Goal: Task Accomplishment & Management: Use online tool/utility

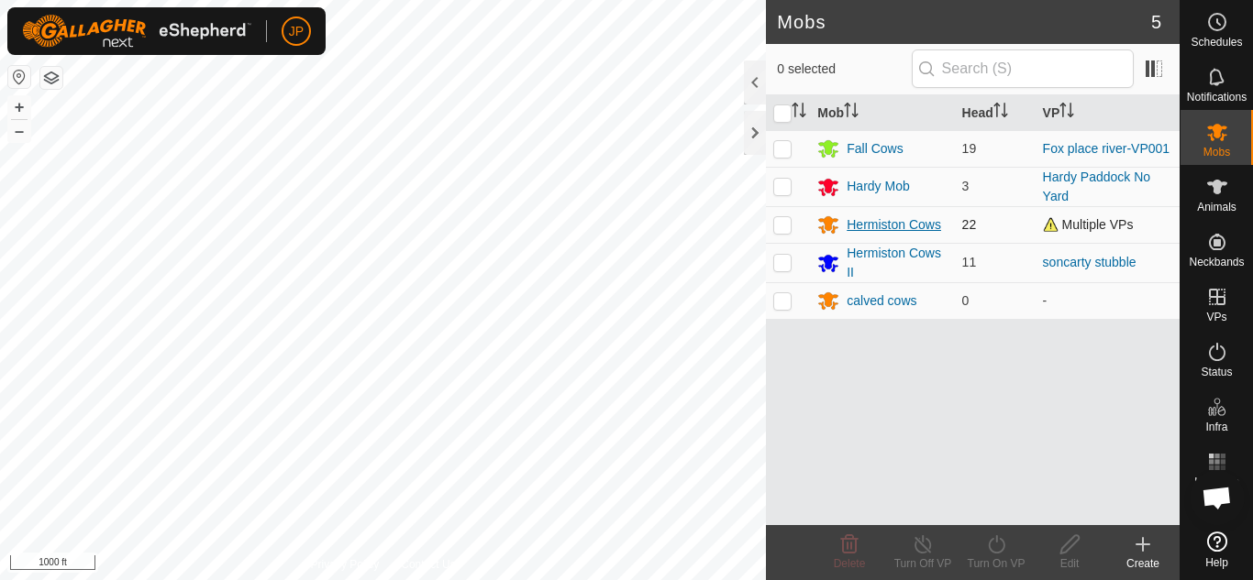
click at [917, 225] on div "Hermiston Cows" at bounding box center [893, 224] width 94 height 19
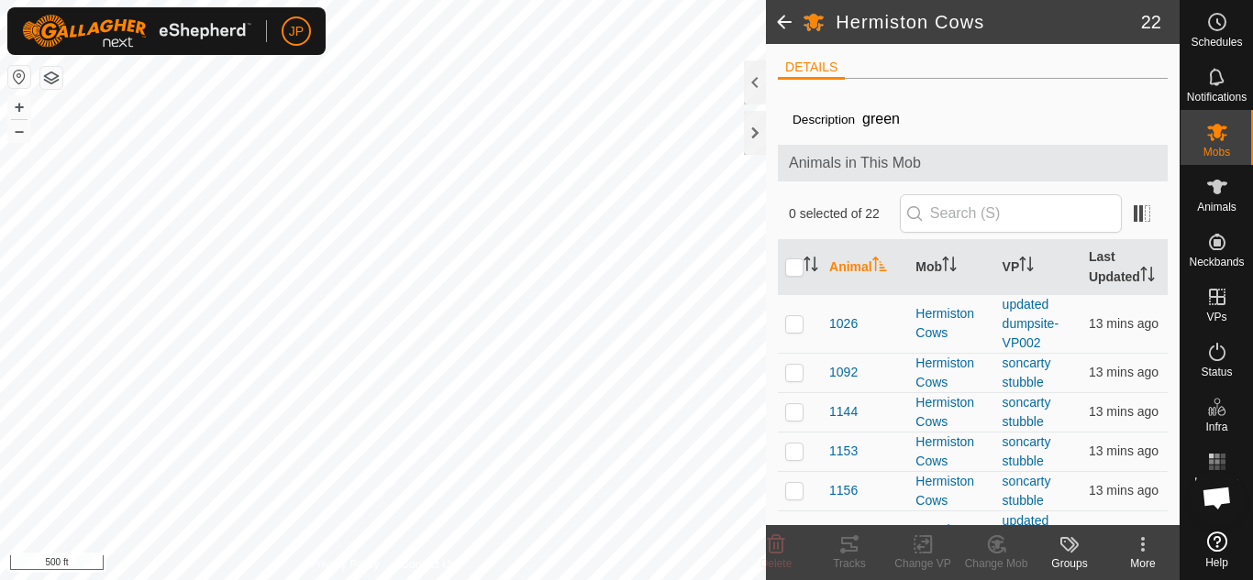
click at [773, 229] on div "Hermiston Cows 22 DETAILS Description green Animals in This Mob 0 selected of 2…" at bounding box center [589, 290] width 1179 height 580
click at [1217, 78] on icon at bounding box center [1217, 77] width 22 height 22
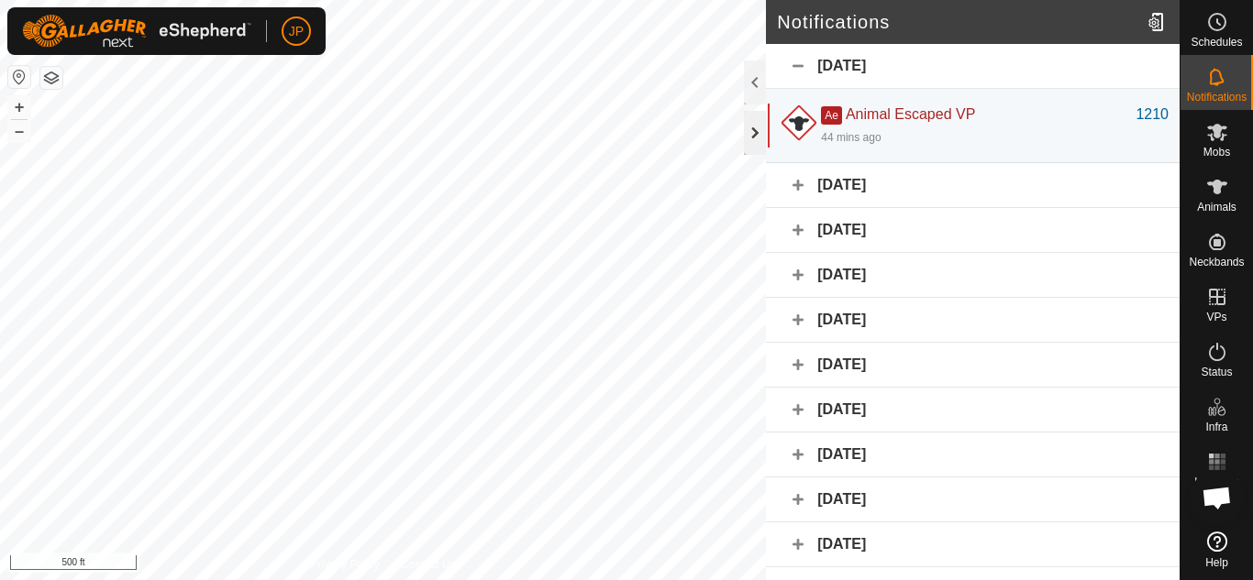
click at [757, 127] on div at bounding box center [755, 133] width 22 height 44
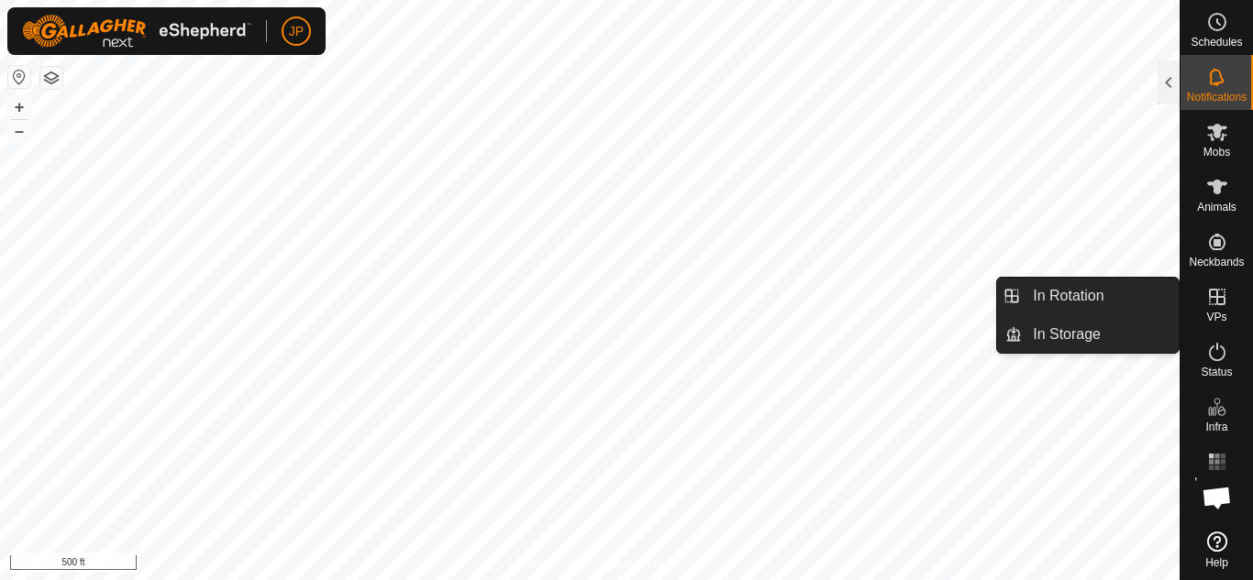
click at [1213, 298] on icon at bounding box center [1217, 297] width 17 height 17
click at [1098, 290] on link "In Rotation" at bounding box center [1100, 296] width 157 height 37
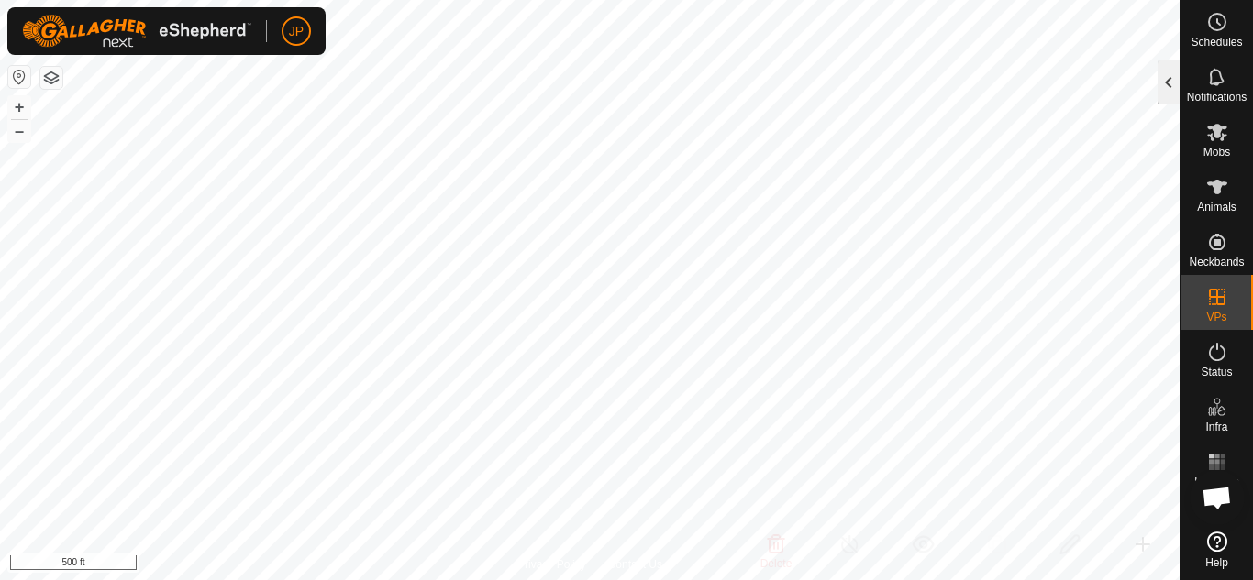
click at [1169, 81] on div at bounding box center [1168, 83] width 22 height 44
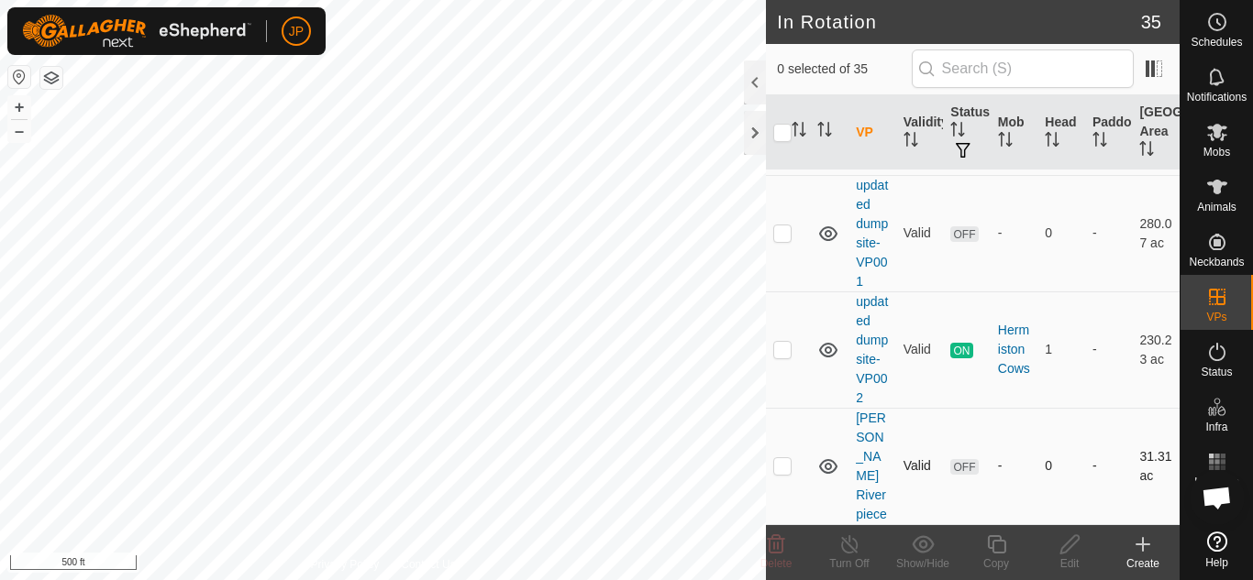
scroll to position [2838, 0]
click at [754, 82] on div at bounding box center [755, 83] width 22 height 44
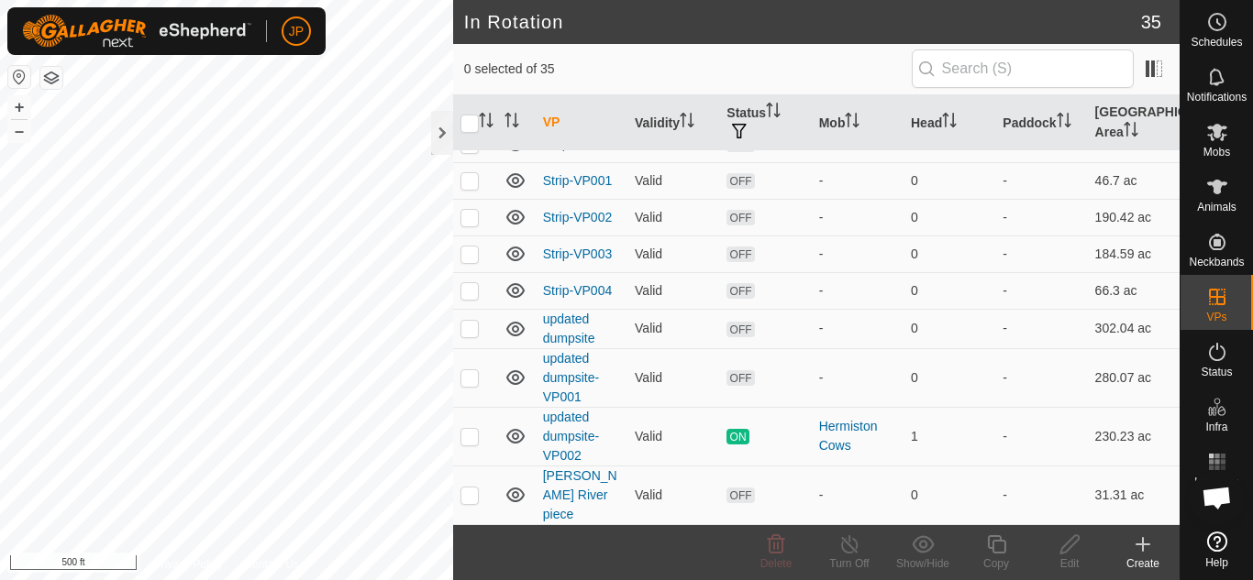
scroll to position [1172, 0]
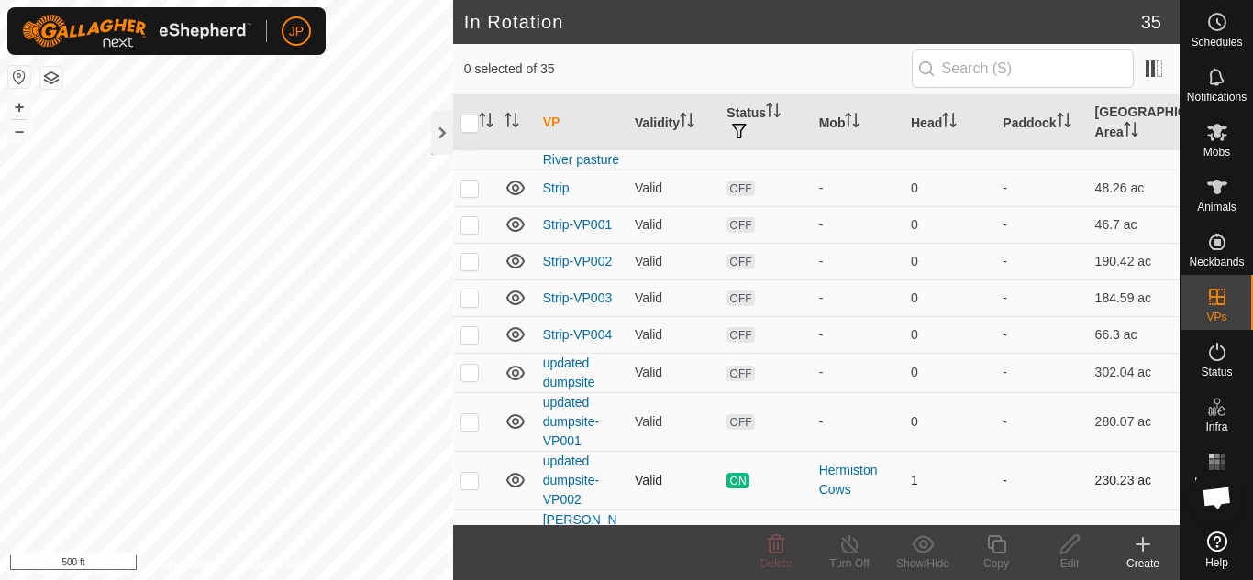
click at [565, 451] on td "updated dumpsite-VP002" at bounding box center [582, 480] width 92 height 59
click at [472, 473] on p-checkbox at bounding box center [469, 480] width 18 height 15
checkbox input "true"
click at [502, 286] on div "In Rotation 35 1 selected of 35 VP Validity Status Mob Head Paddock Grazing Are…" at bounding box center [589, 290] width 1179 height 580
click at [441, 138] on div at bounding box center [442, 133] width 22 height 44
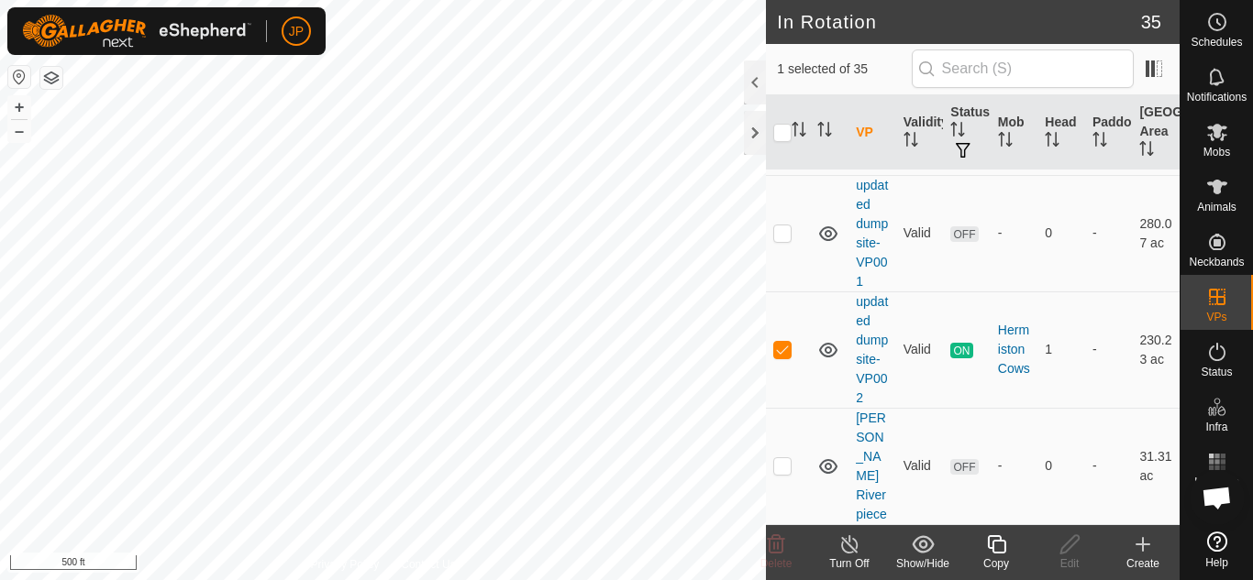
scroll to position [2849, 0]
click at [1000, 543] on icon at bounding box center [996, 545] width 23 height 22
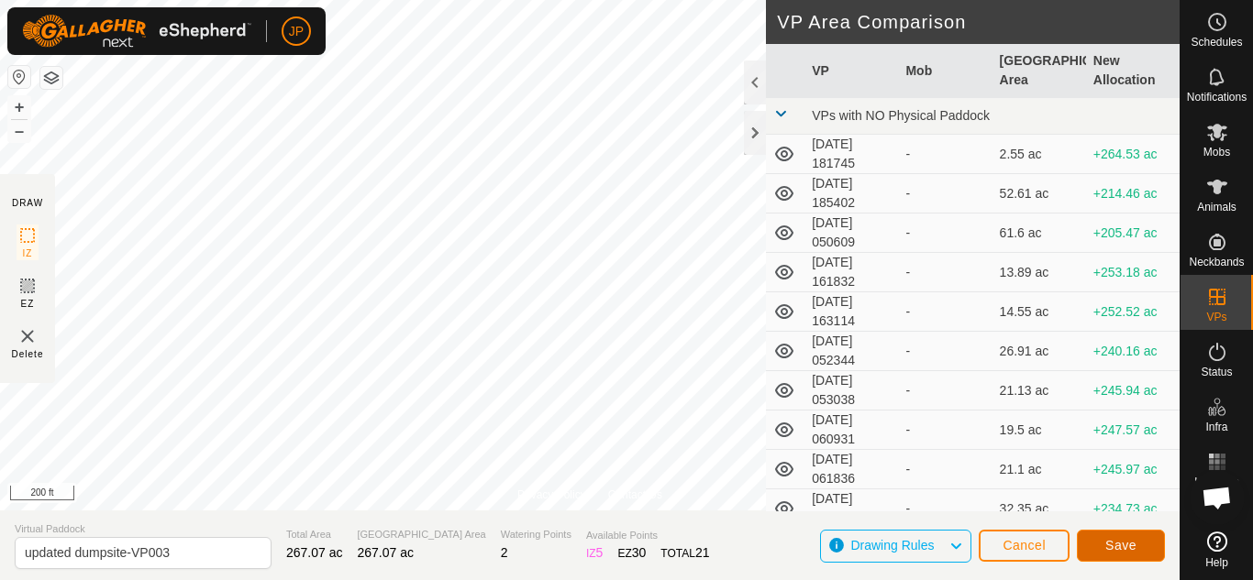
click at [1115, 539] on span "Save" at bounding box center [1120, 545] width 31 height 15
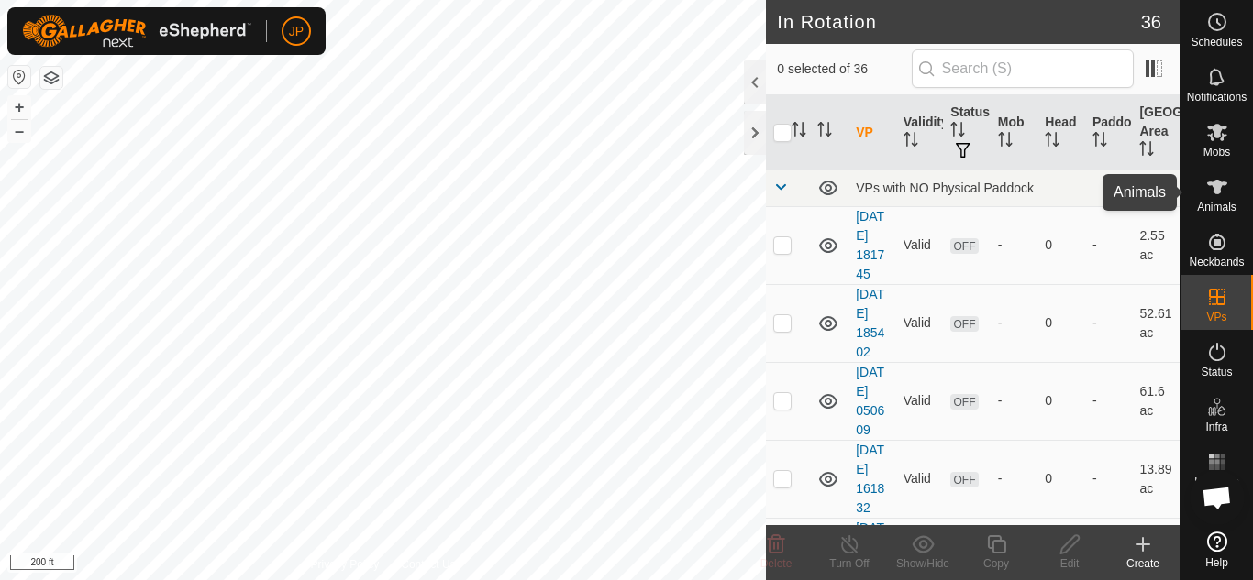
click at [1220, 190] on icon at bounding box center [1217, 187] width 20 height 15
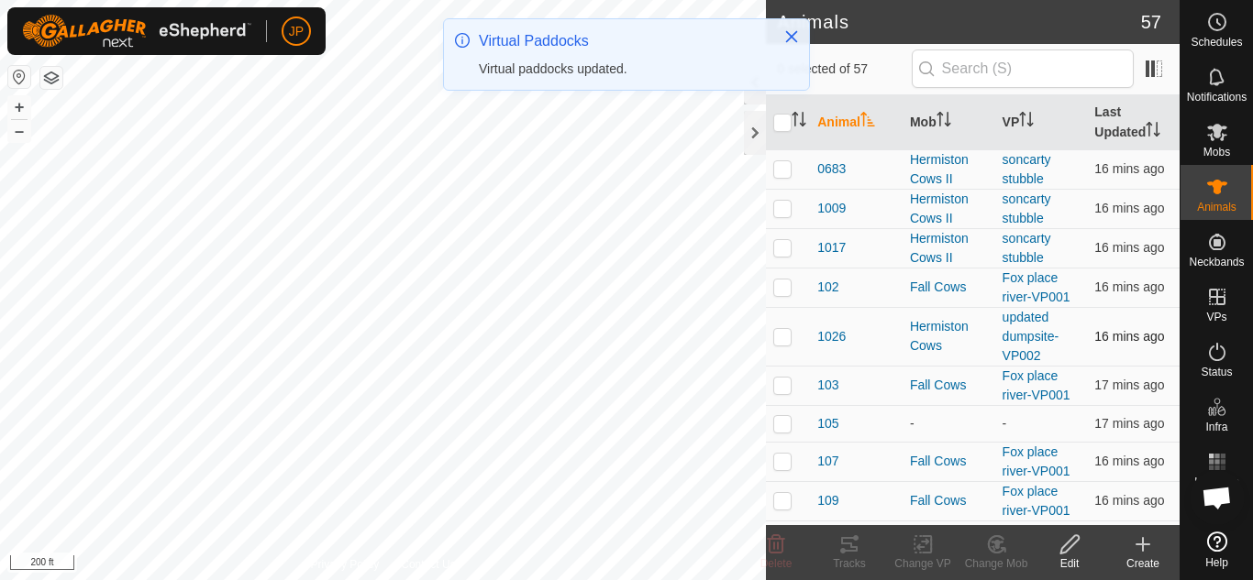
click at [785, 338] on p-checkbox at bounding box center [782, 336] width 18 height 15
checkbox input "true"
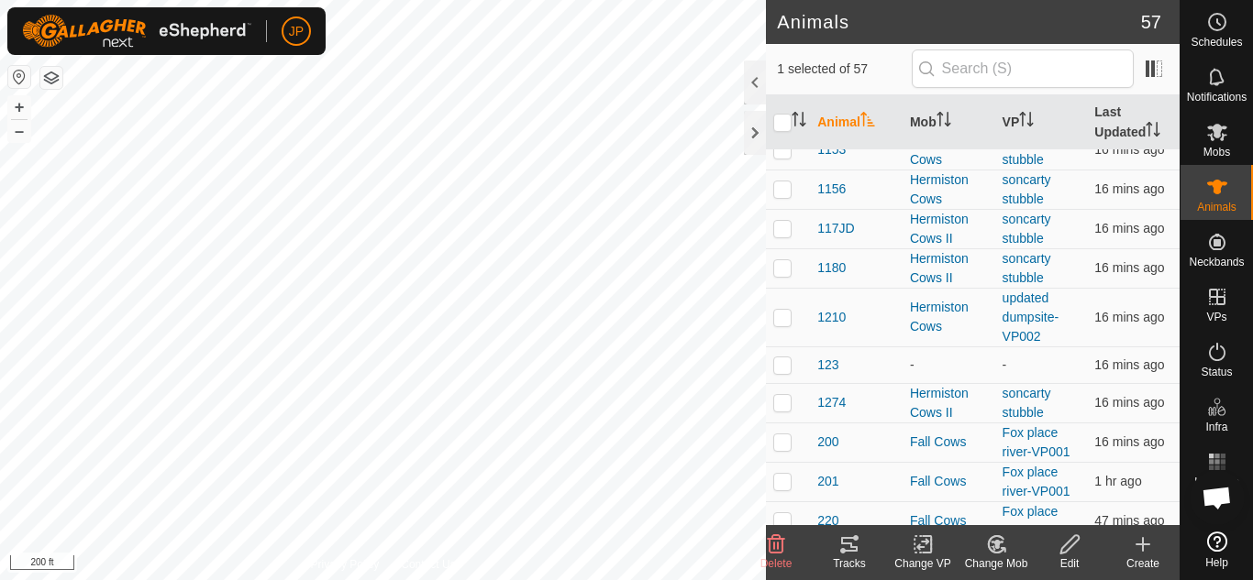
scroll to position [550, 0]
click at [786, 319] on p-checkbox at bounding box center [782, 315] width 18 height 15
checkbox input "true"
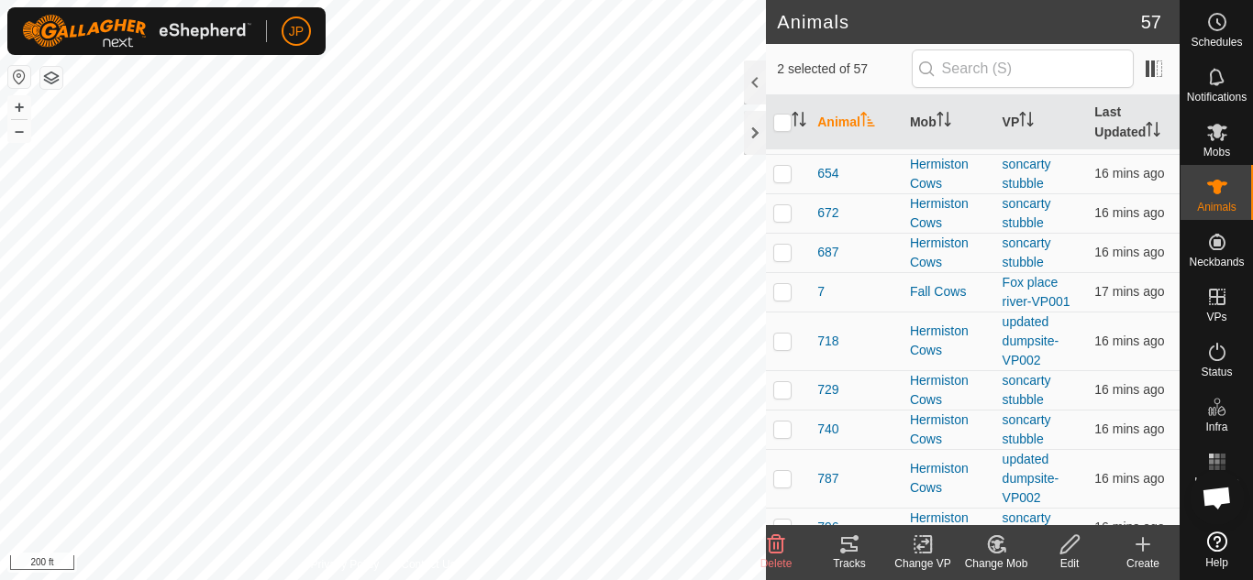
scroll to position [1284, 0]
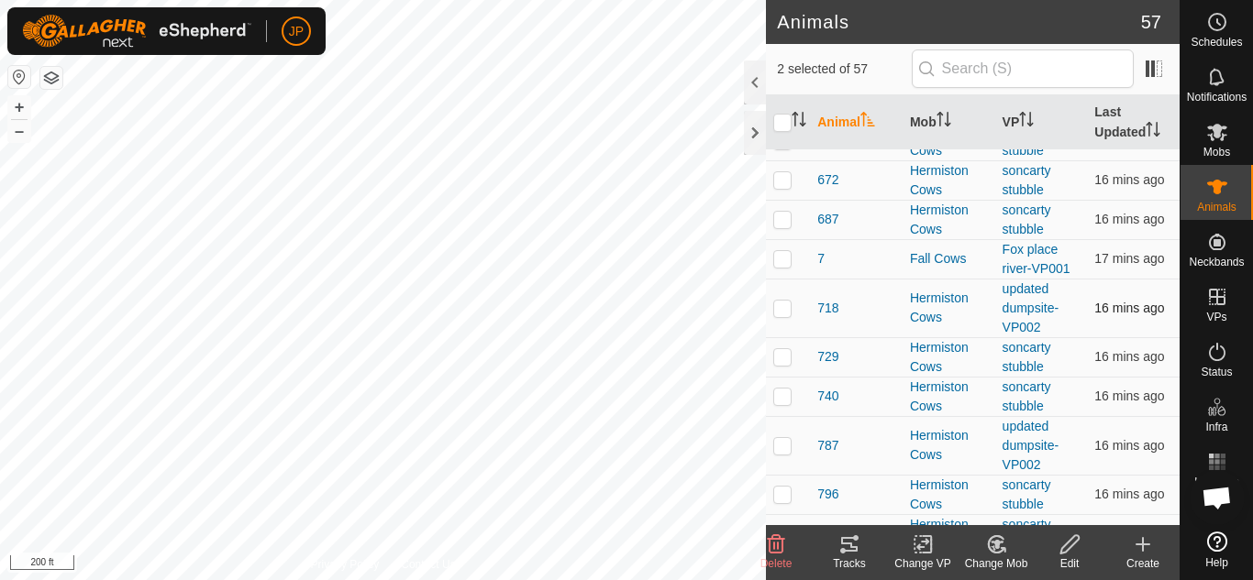
click at [781, 309] on p-checkbox at bounding box center [782, 308] width 18 height 15
checkbox input "true"
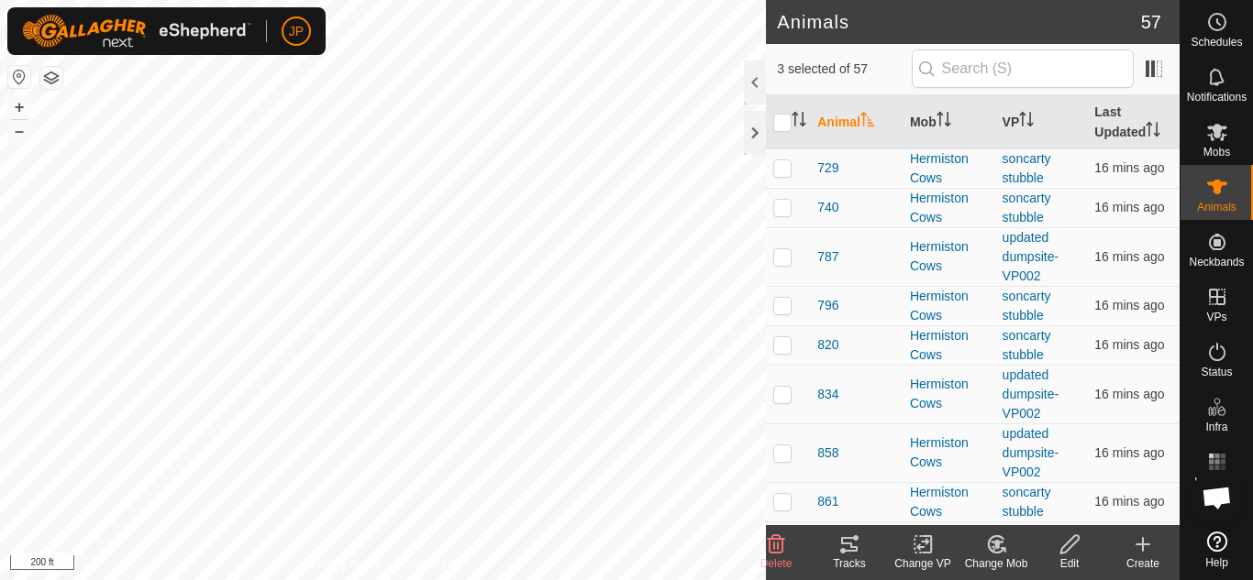
scroll to position [1559, 0]
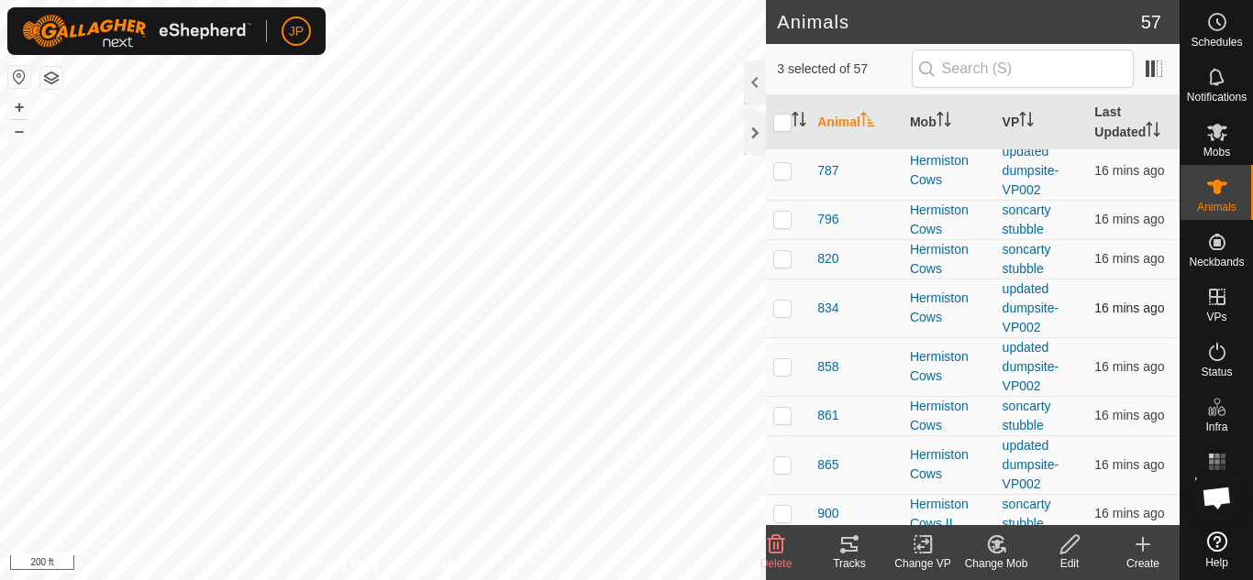
click at [784, 311] on p-checkbox at bounding box center [782, 308] width 18 height 15
checkbox input "true"
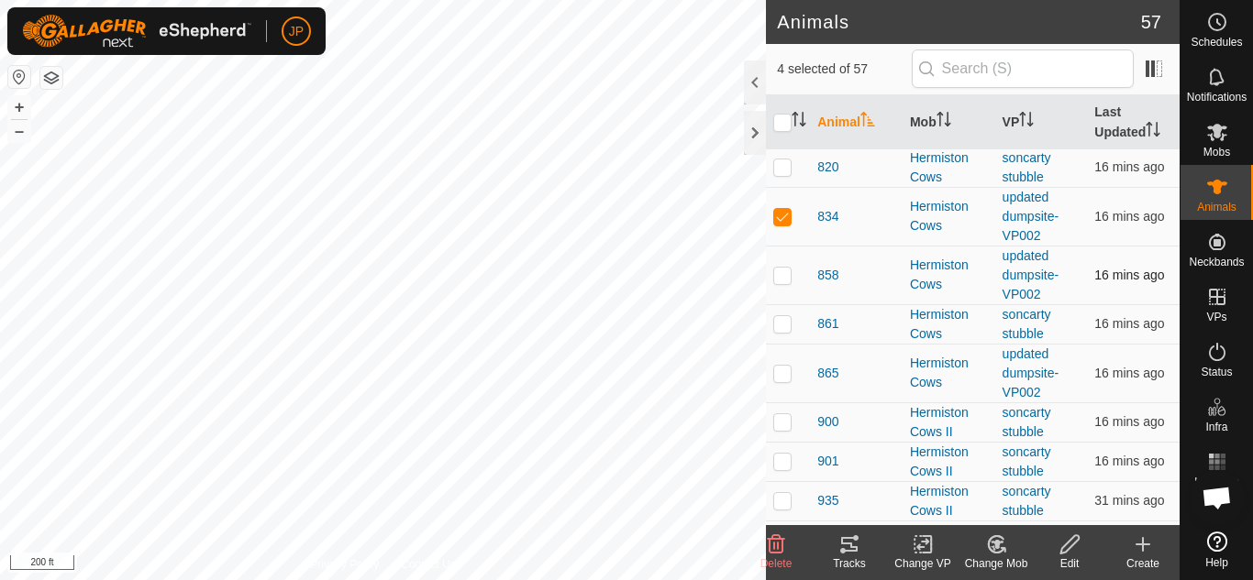
click at [779, 281] on p-checkbox at bounding box center [782, 275] width 18 height 15
checkbox input "true"
click at [782, 377] on p-checkbox at bounding box center [782, 373] width 18 height 15
checkbox input "true"
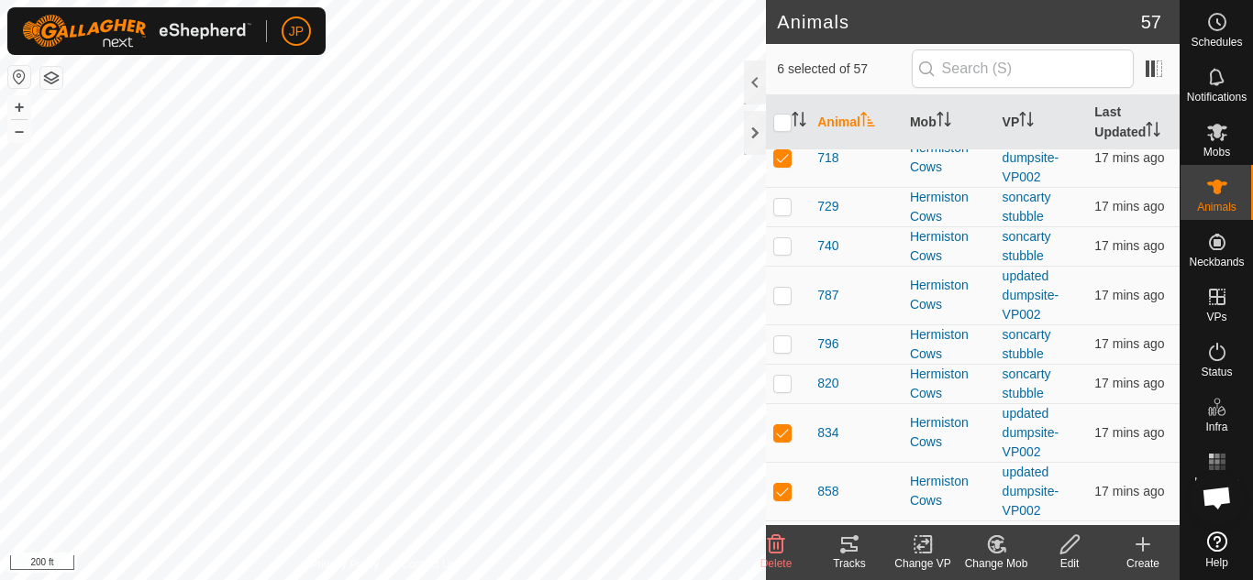
scroll to position [1467, 0]
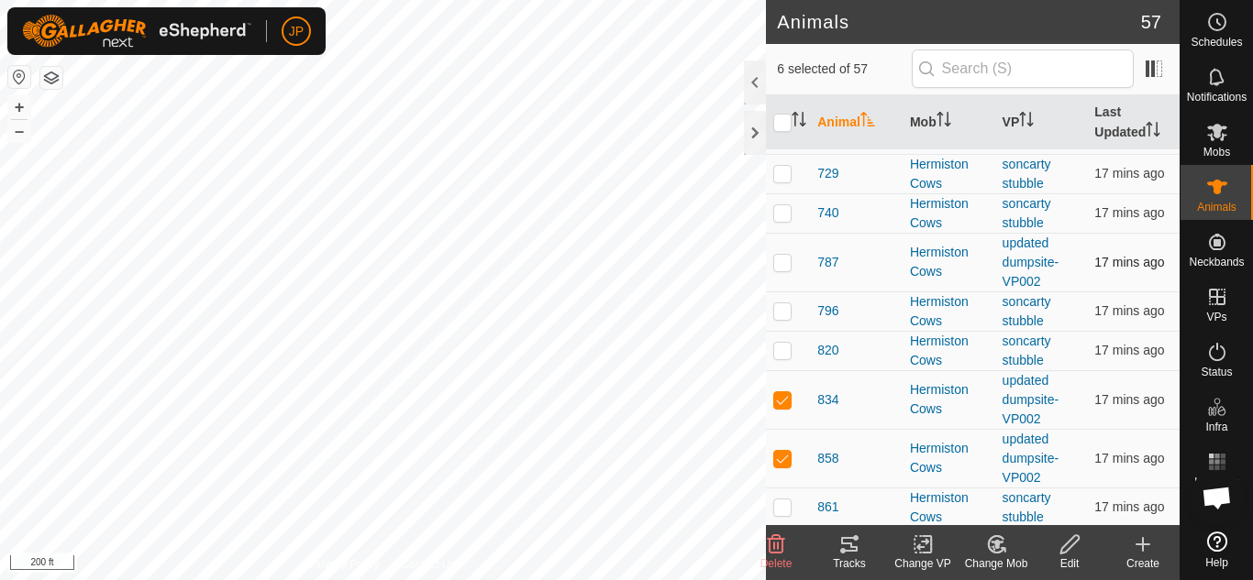
click at [780, 261] on p-checkbox at bounding box center [782, 262] width 18 height 15
checkbox input "true"
click at [918, 544] on icon at bounding box center [922, 545] width 23 height 22
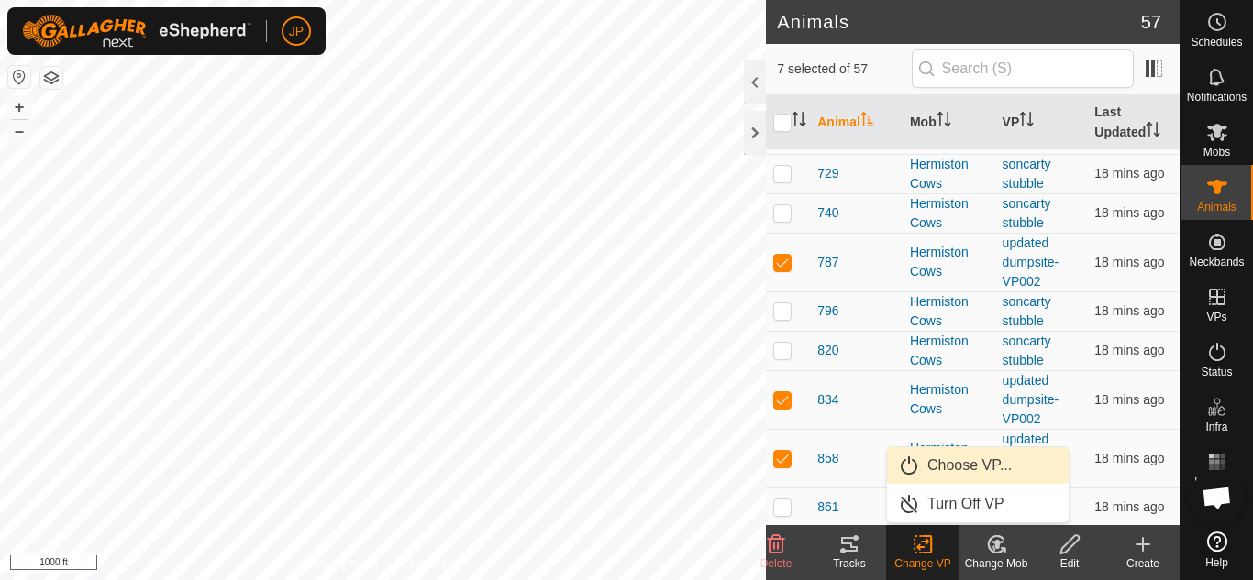
click at [957, 462] on link "Choose VP..." at bounding box center [978, 465] width 182 height 37
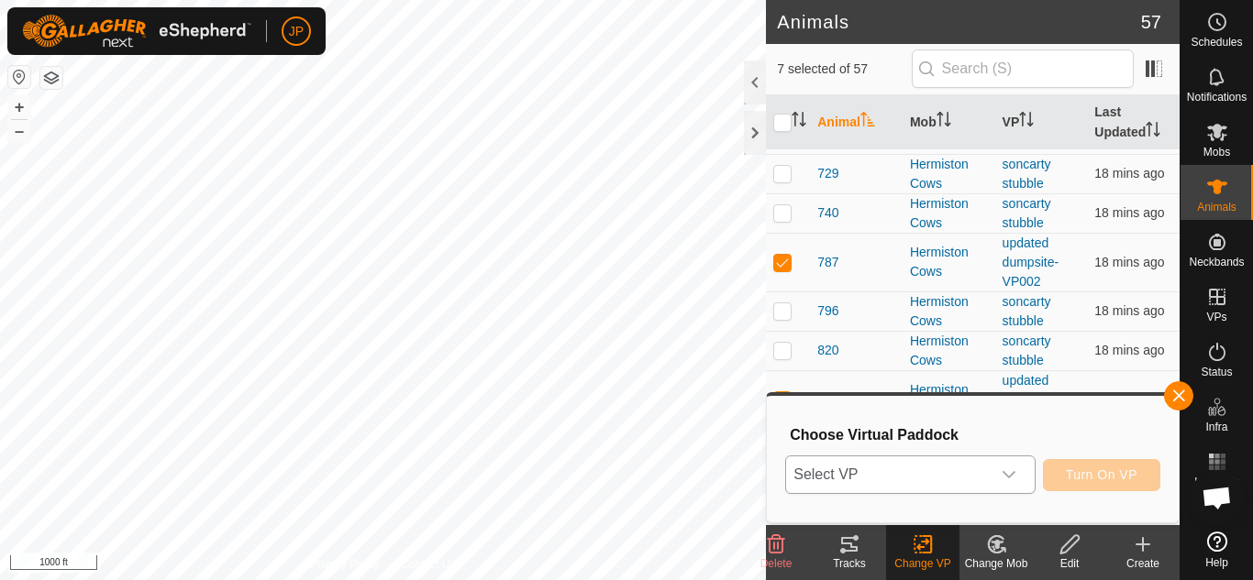
click at [1011, 469] on icon "dropdown trigger" at bounding box center [1008, 475] width 15 height 15
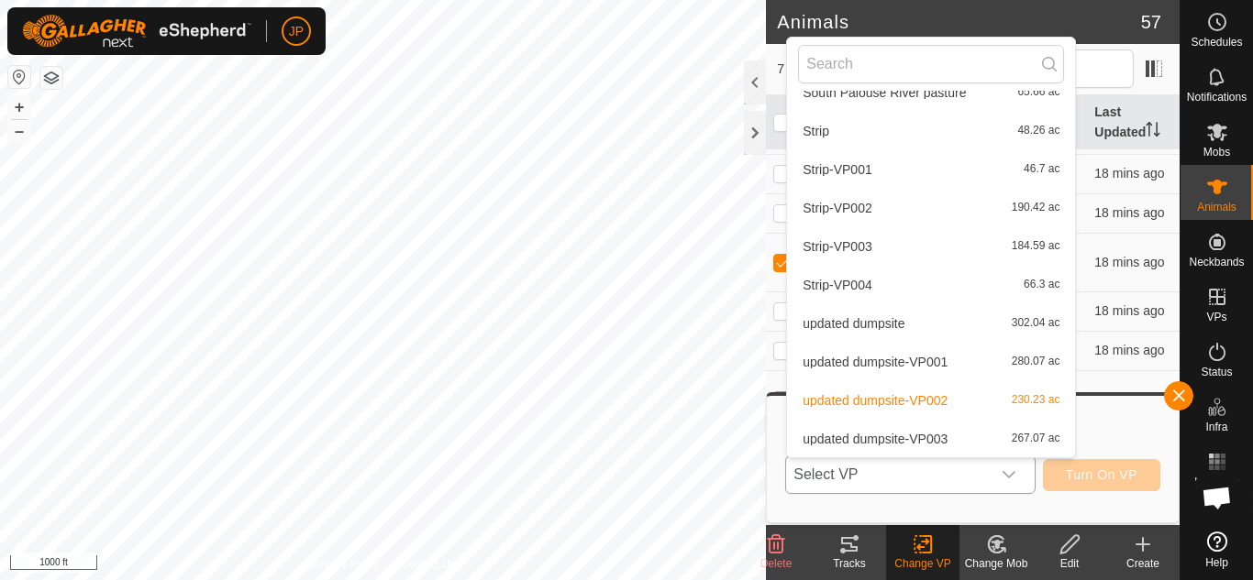
scroll to position [1029, 0]
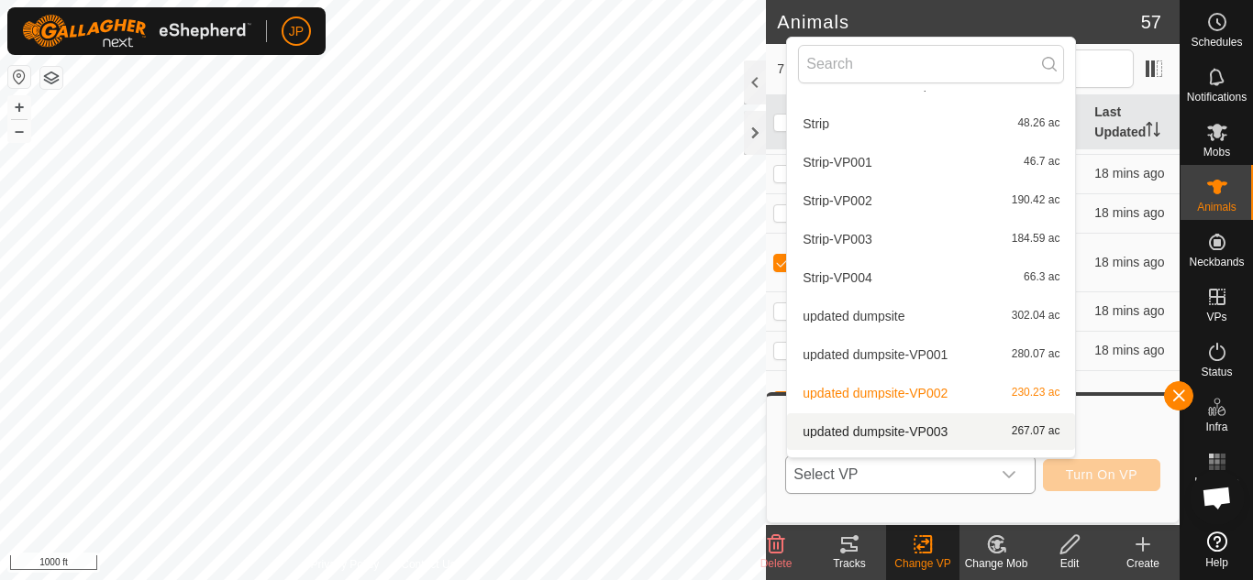
click at [888, 429] on li "updated dumpsite-VP003 267.07 ac" at bounding box center [931, 432] width 288 height 37
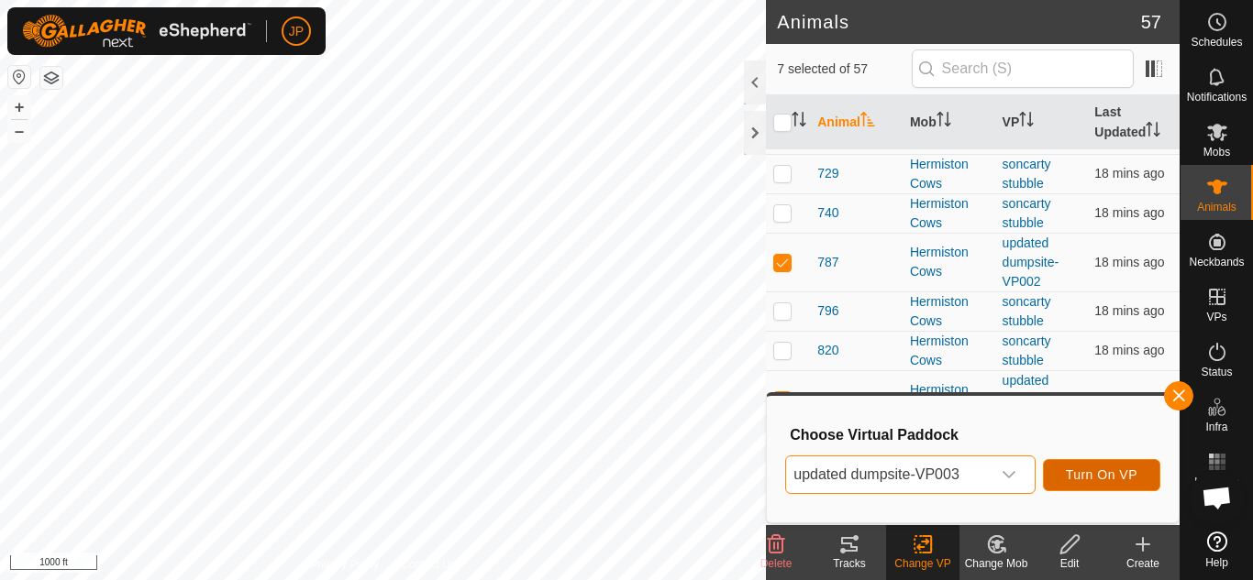
click at [1115, 477] on span "Turn On VP" at bounding box center [1102, 475] width 72 height 15
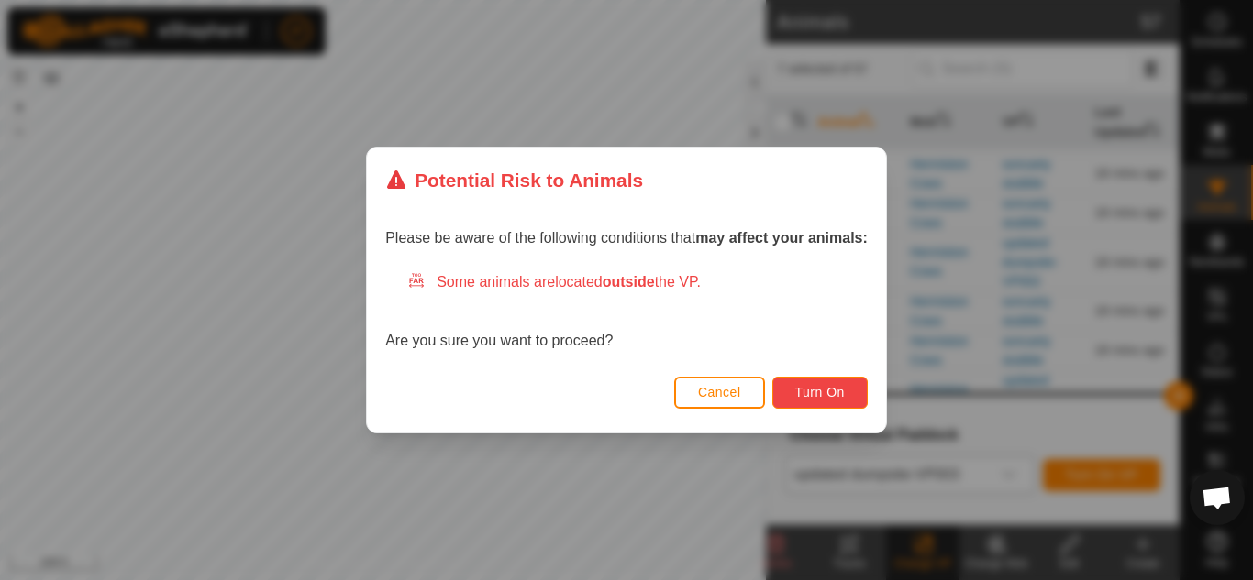
click at [811, 392] on span "Turn On" at bounding box center [820, 392] width 50 height 15
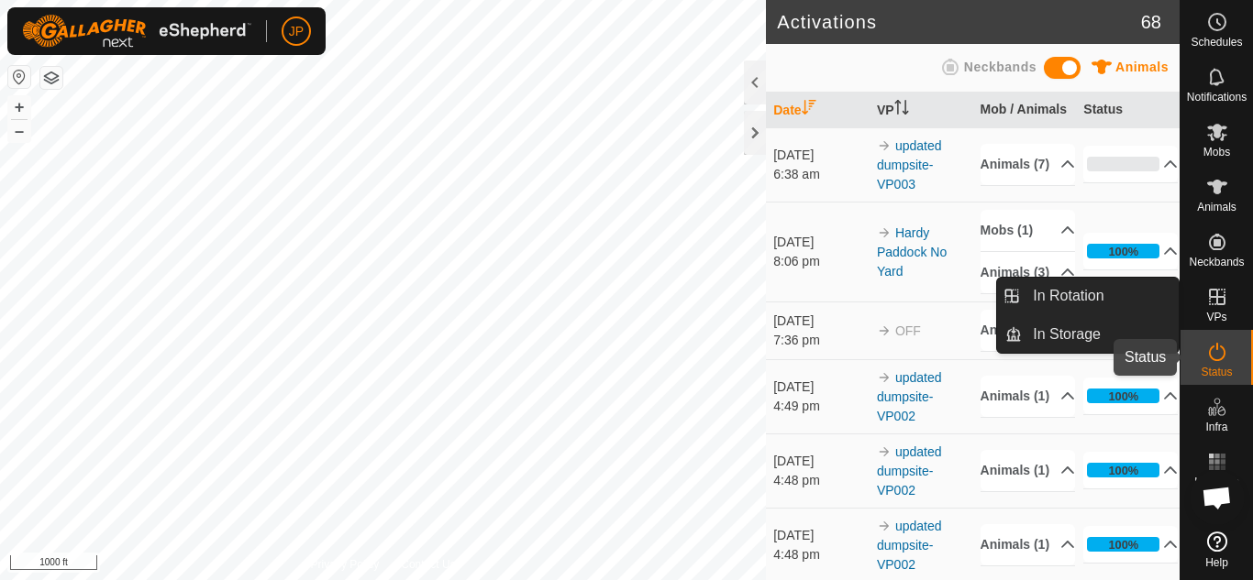
click at [1219, 356] on icon at bounding box center [1217, 352] width 22 height 22
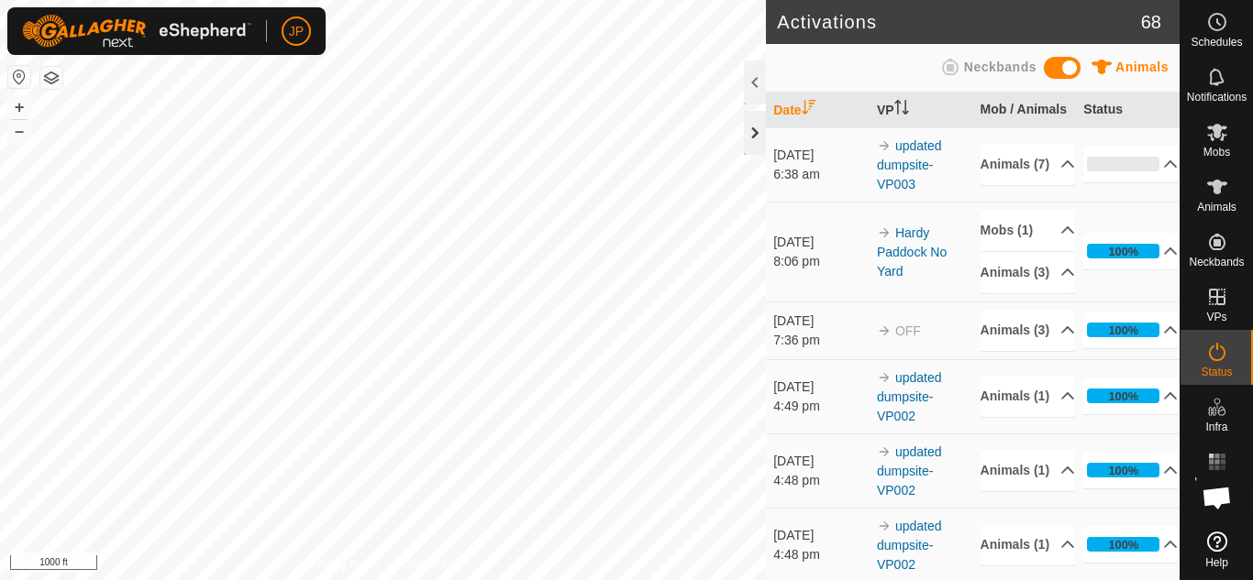
click at [756, 120] on div at bounding box center [755, 133] width 22 height 44
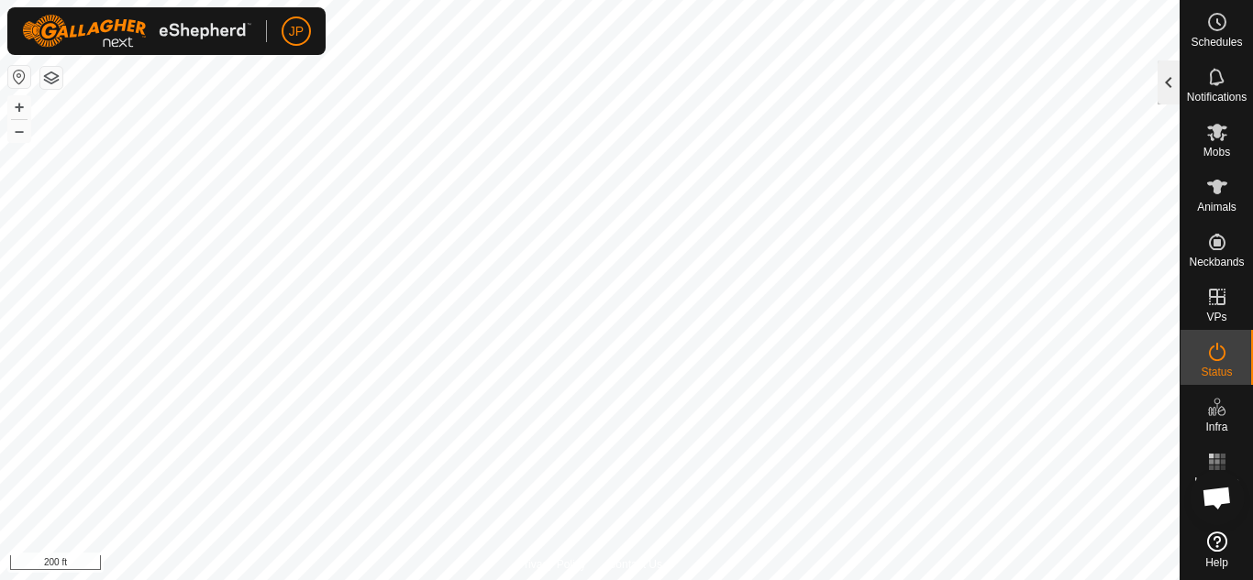
click at [1165, 81] on div at bounding box center [1168, 83] width 22 height 44
